Goal: Check status: Check status

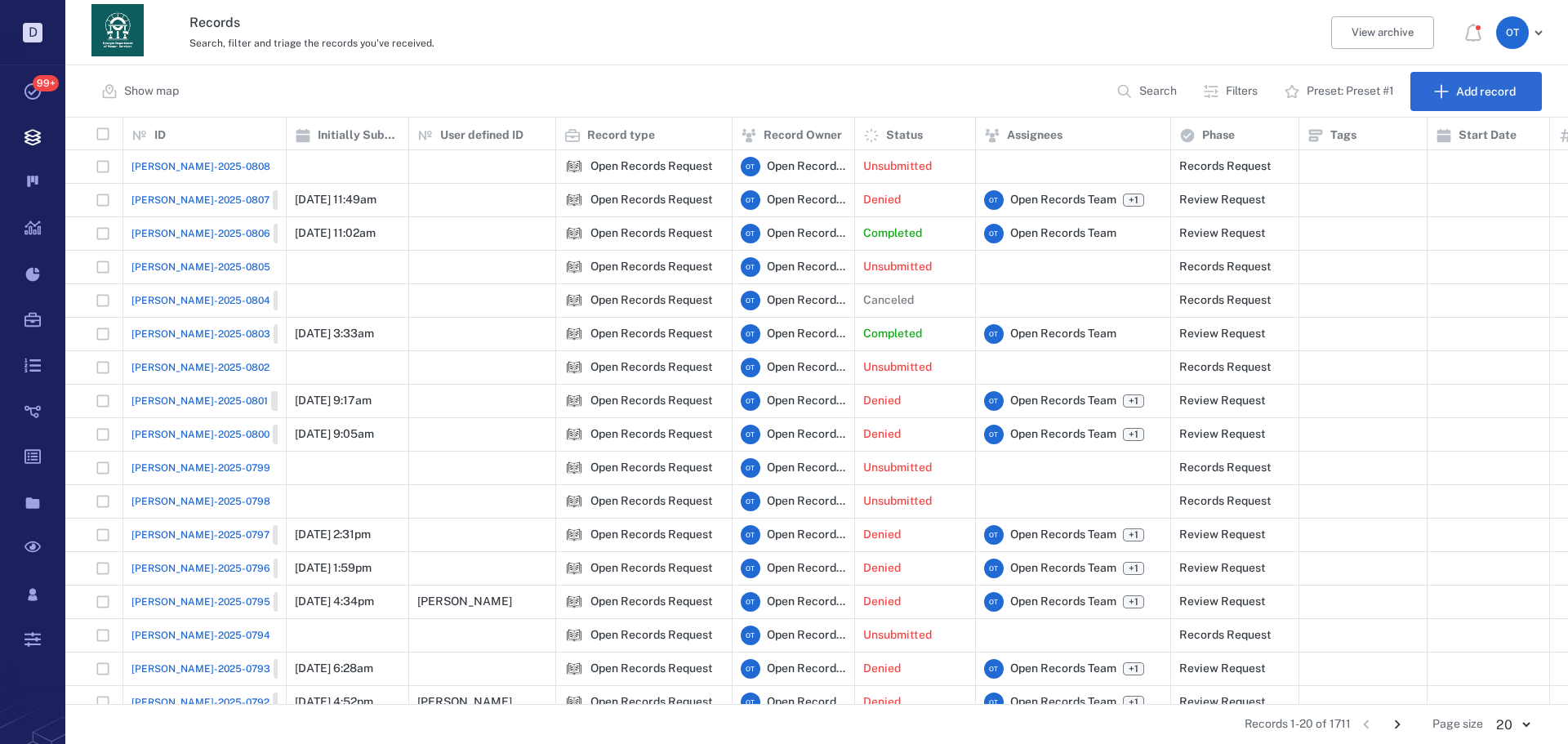
click at [1135, 90] on button "Search" at bounding box center [1149, 92] width 83 height 40
type input "*******"
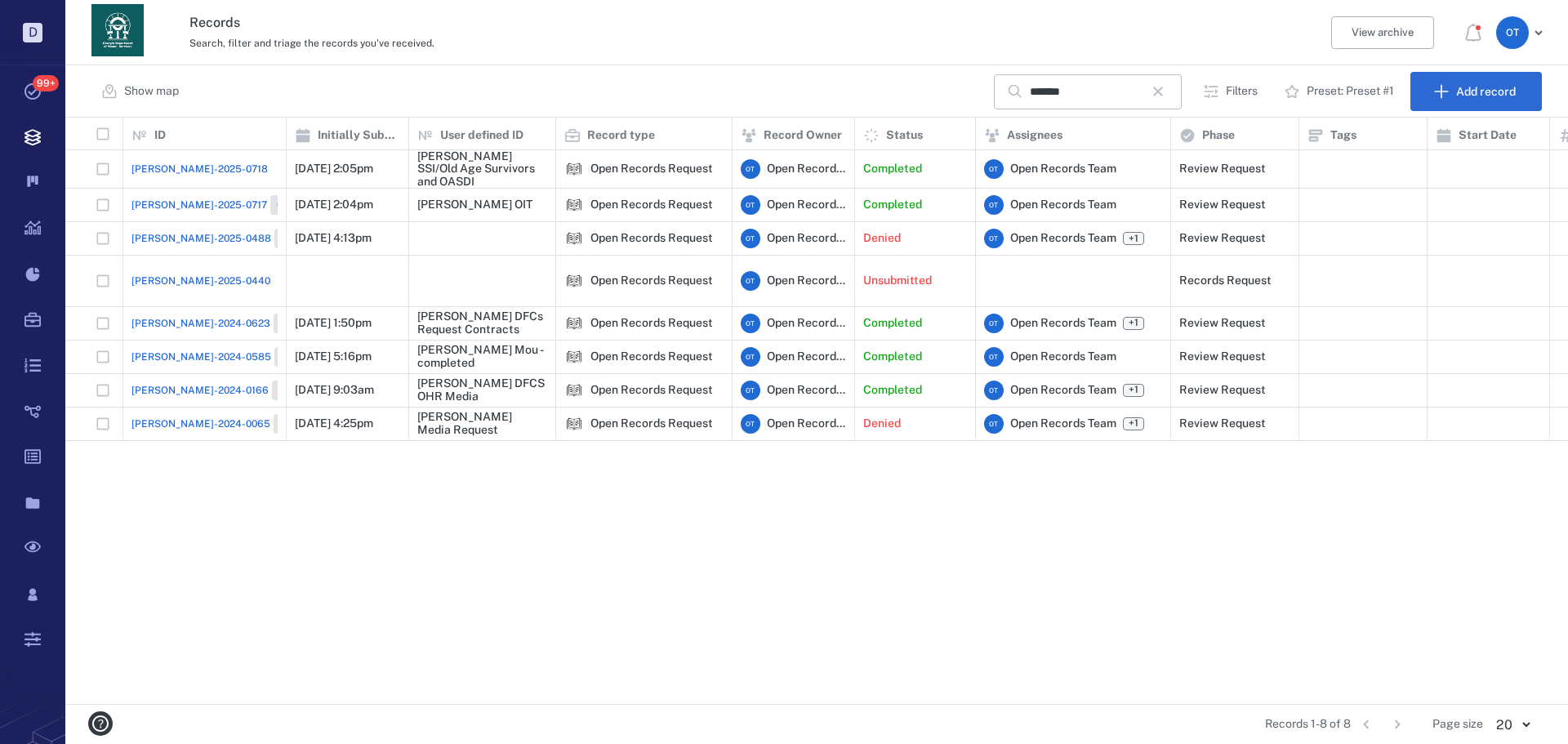
click at [195, 168] on span "[PERSON_NAME]-2025-0718" at bounding box center [200, 168] width 137 height 15
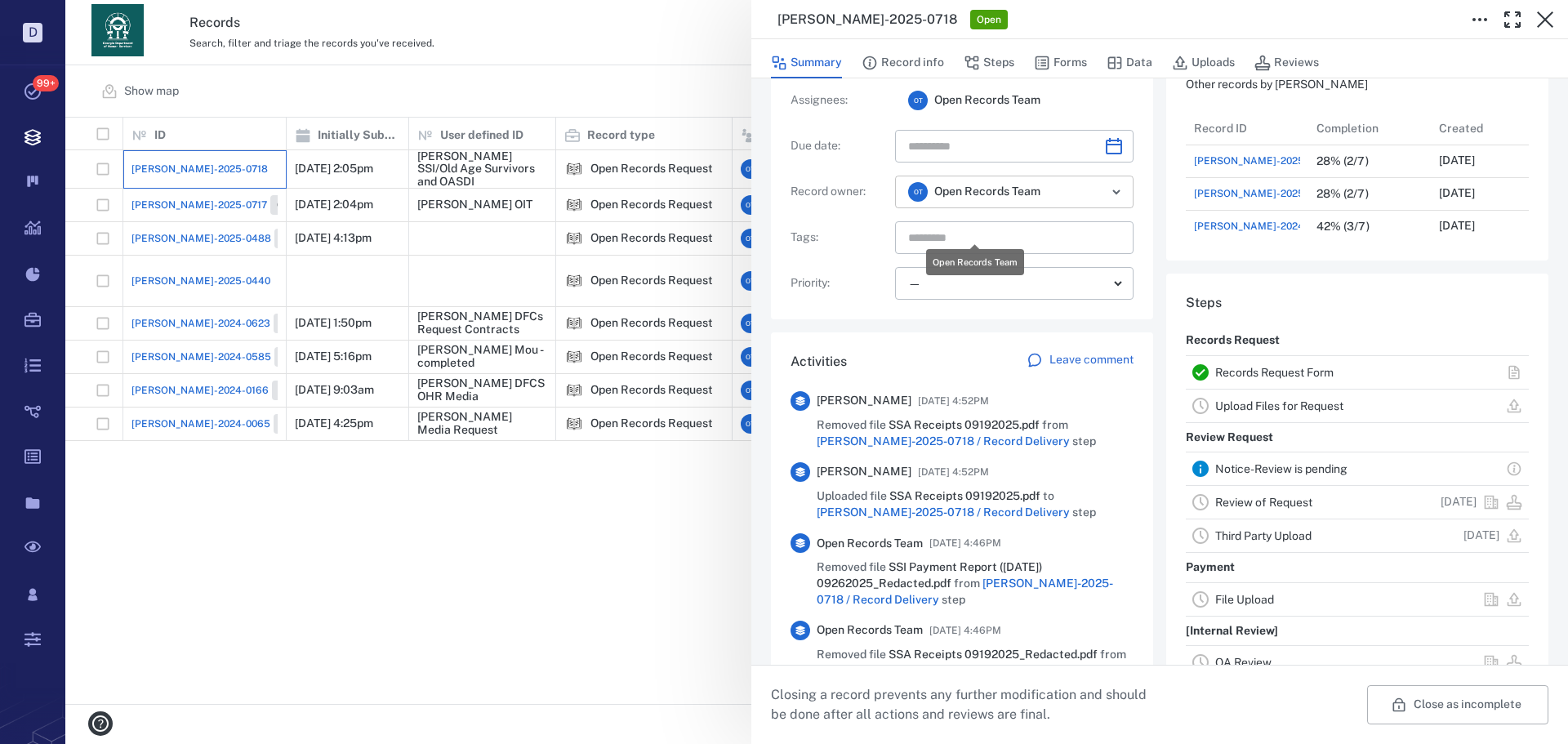
scroll to position [163, 0]
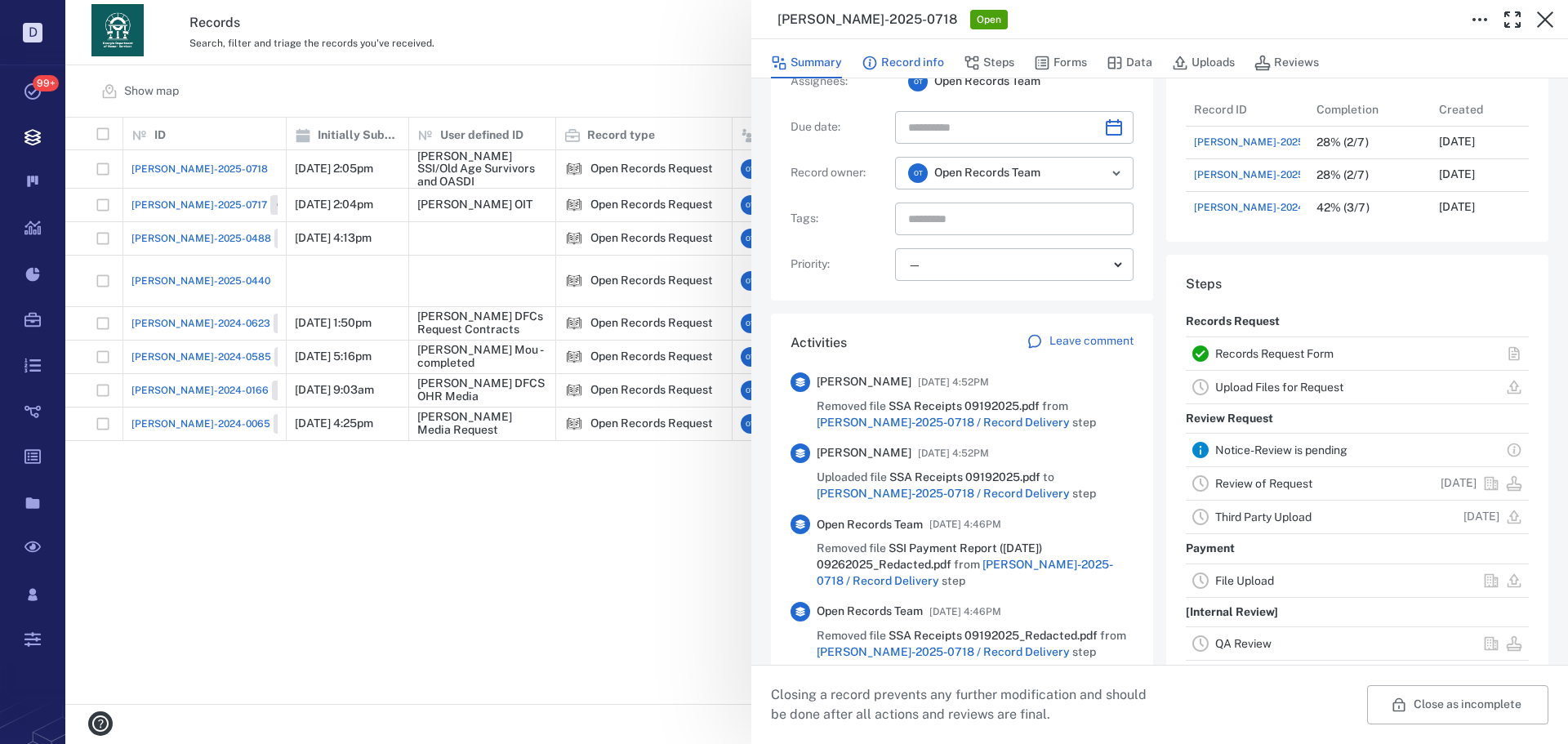
click at [930, 67] on button "Record info" at bounding box center [902, 62] width 82 height 31
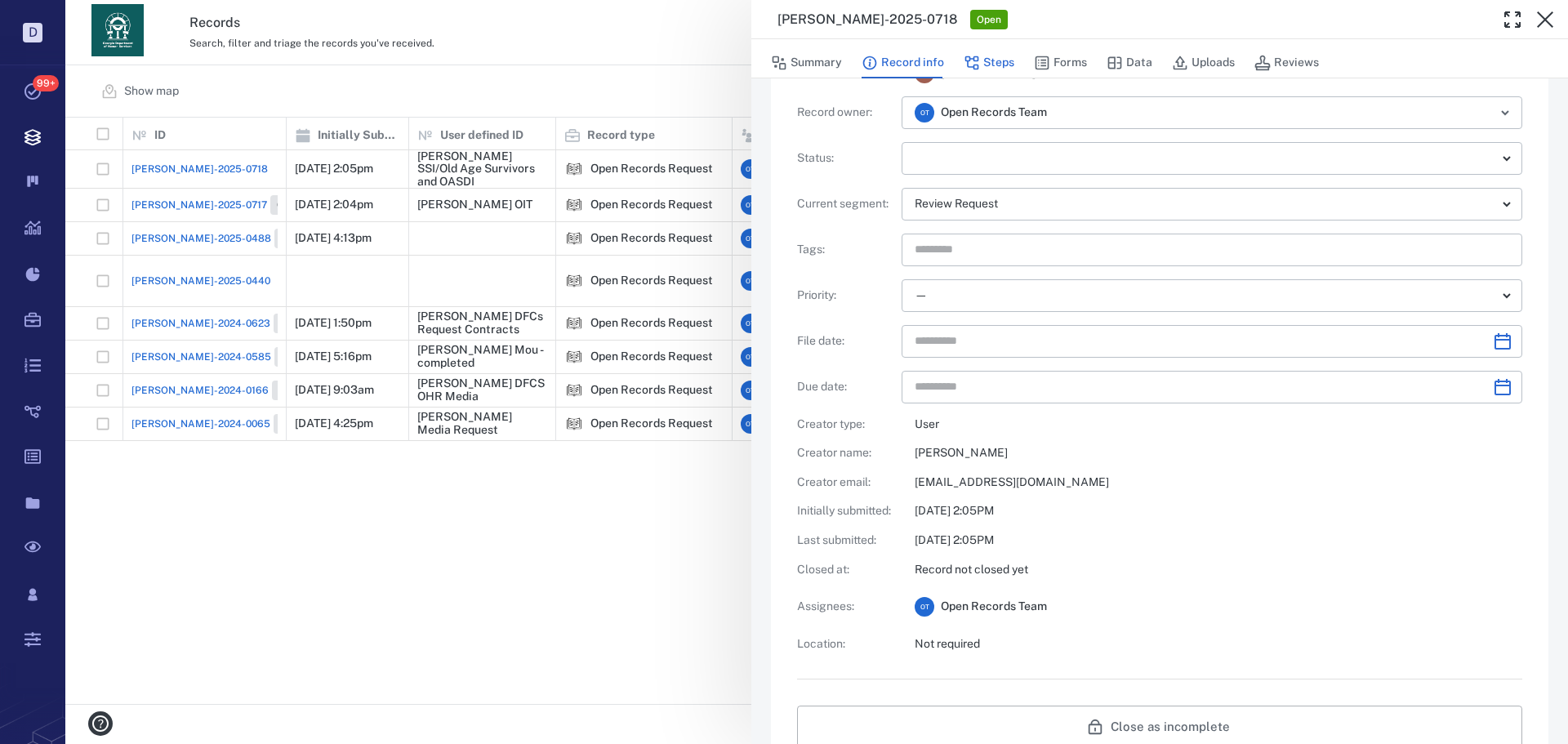
click at [990, 48] on div "Summary Record info Steps Forms Data Uploads Reviews" at bounding box center [1160, 59] width 817 height 40
click at [991, 62] on button "Steps" at bounding box center [988, 62] width 51 height 31
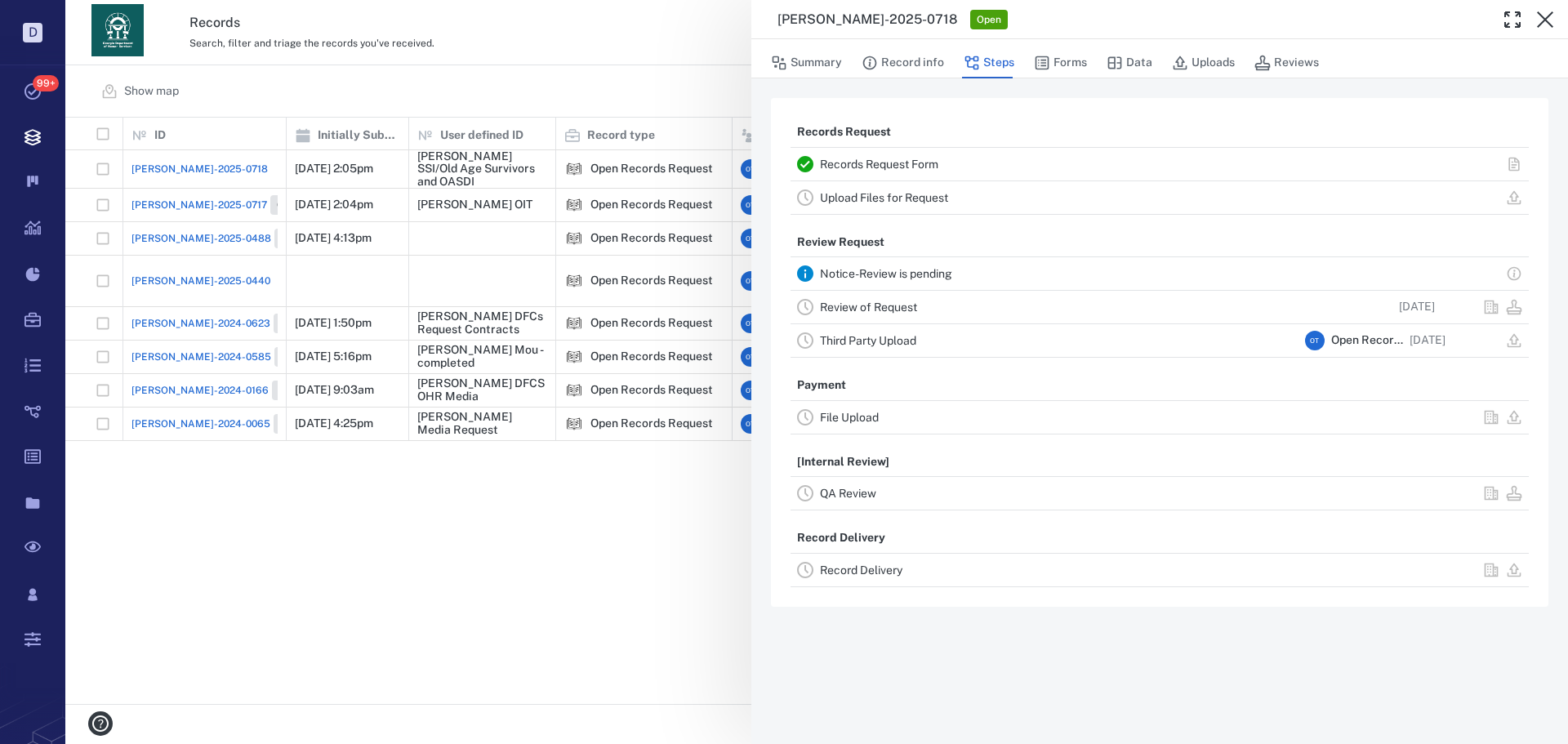
click at [866, 564] on link "Record Delivery" at bounding box center [860, 570] width 82 height 13
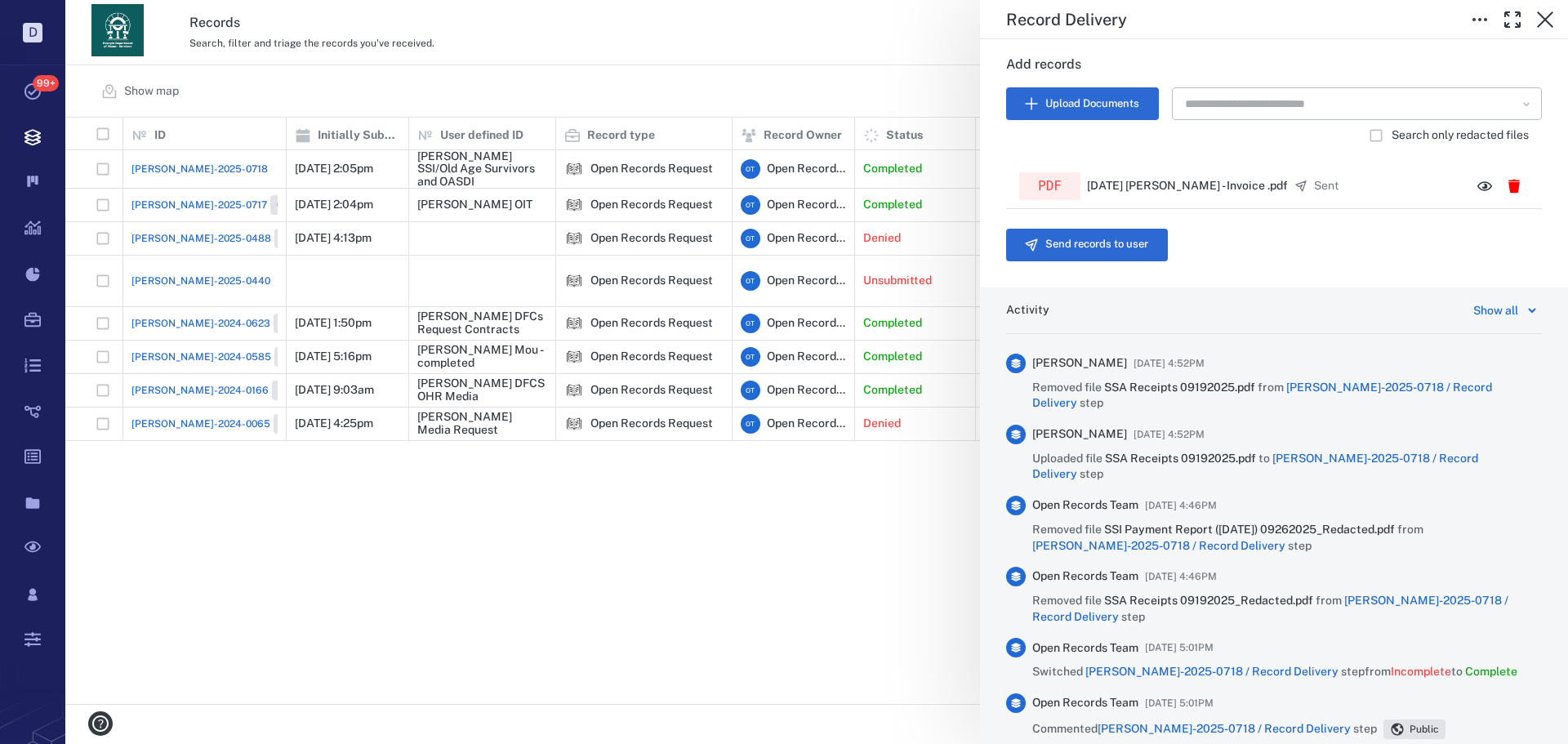
scroll to position [408, 0]
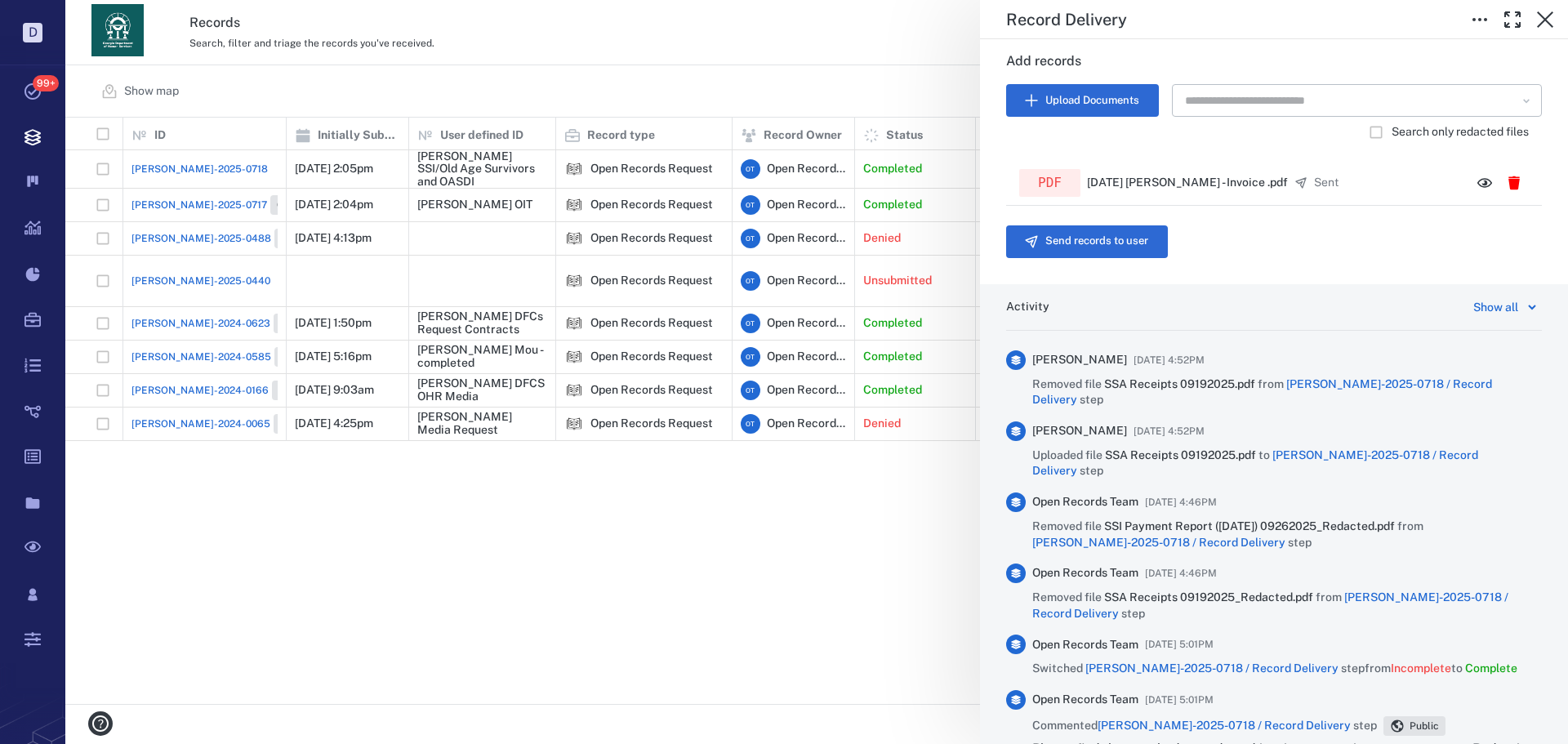
click at [805, 97] on div "Record Delivery Status Incomplete Type Record delivery Assignee ​ Due date ​ Re…" at bounding box center [817, 372] width 1503 height 744
